Goal: Transaction & Acquisition: Purchase product/service

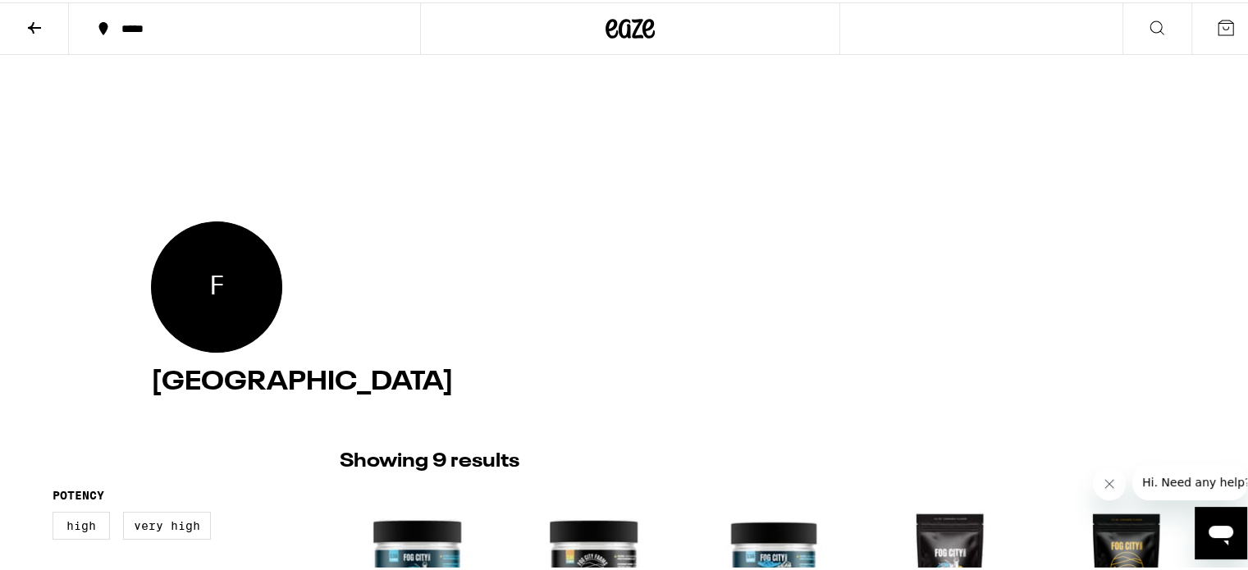
click at [25, 21] on icon at bounding box center [35, 26] width 20 height 20
click at [31, 25] on icon at bounding box center [34, 25] width 13 height 11
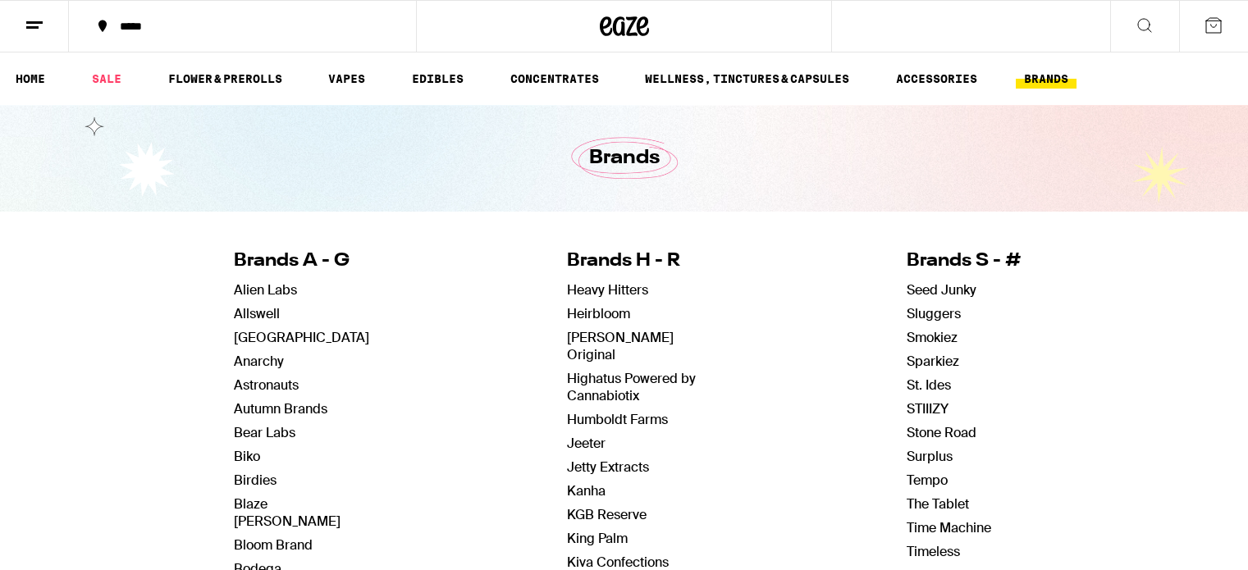
click at [31, 78] on link "HOME" at bounding box center [30, 79] width 46 height 20
